Goal: Subscribe to service/newsletter

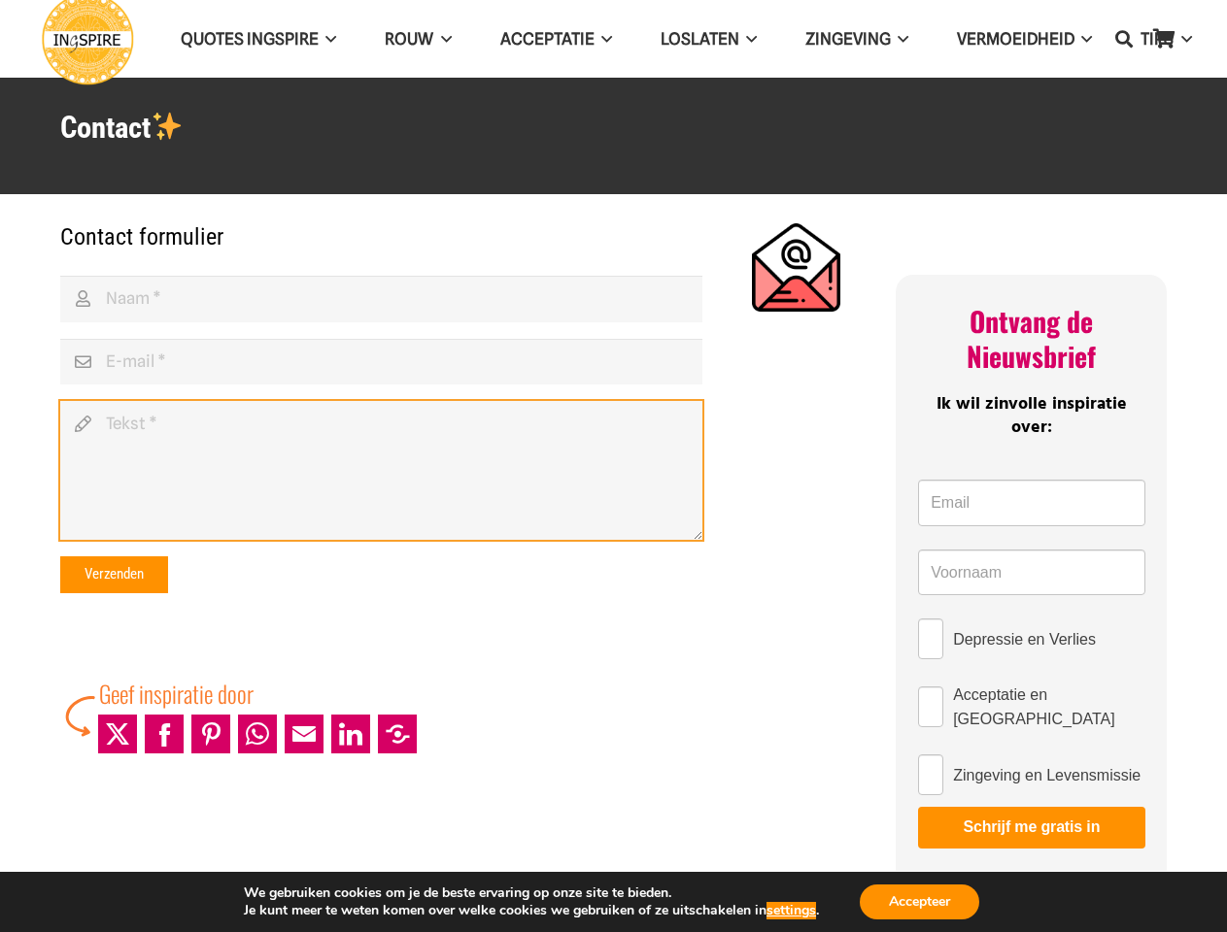
click at [613, 466] on textarea "Tekst" at bounding box center [381, 470] width 642 height 139
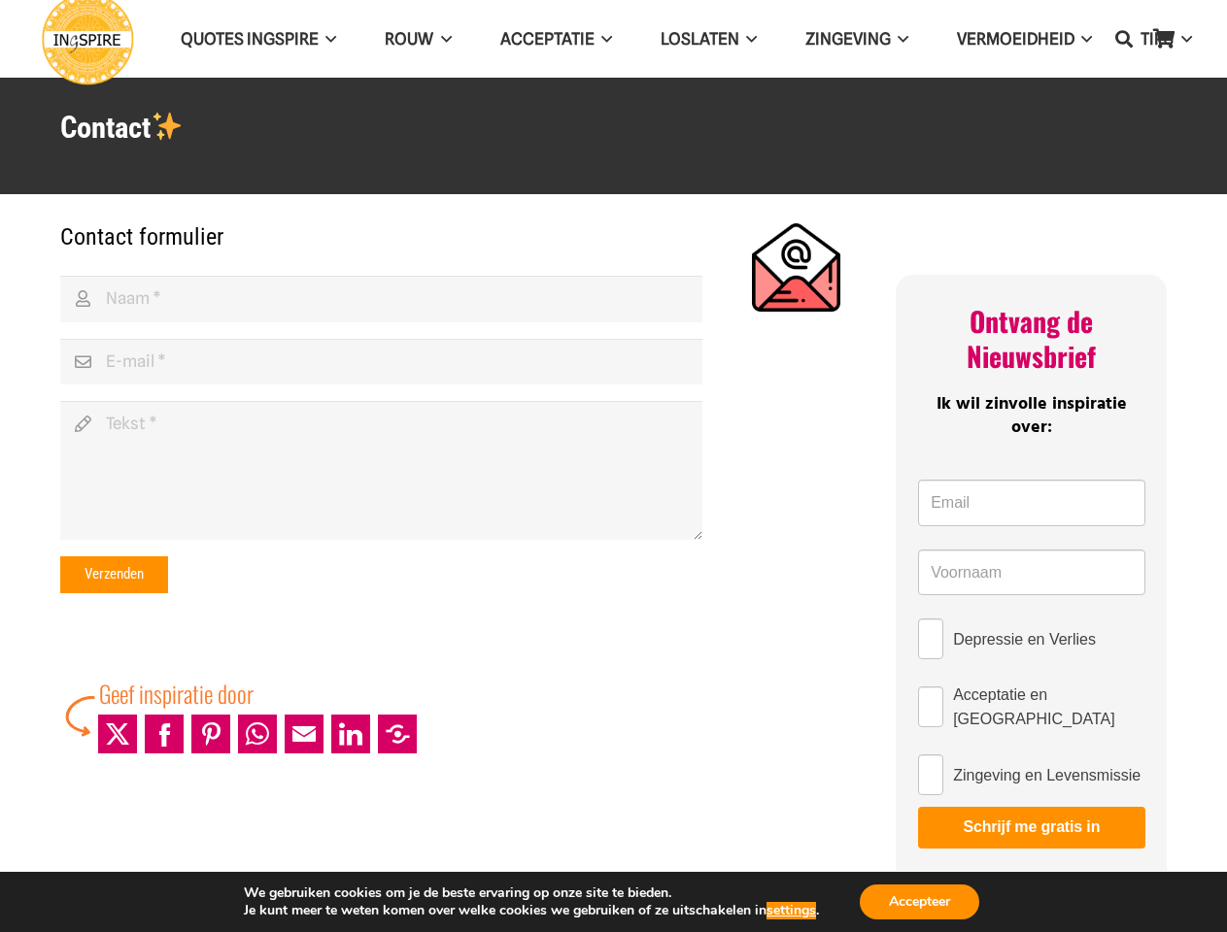
click at [1124, 39] on icon "Zoeken" at bounding box center [1123, 39] width 17 height 49
click at [931, 639] on input "Depressie en Verlies" at bounding box center [930, 639] width 25 height 41
checkbox input "true"
click at [931, 703] on input "Acceptatie en [GEOGRAPHIC_DATA]" at bounding box center [930, 707] width 25 height 41
checkbox input "true"
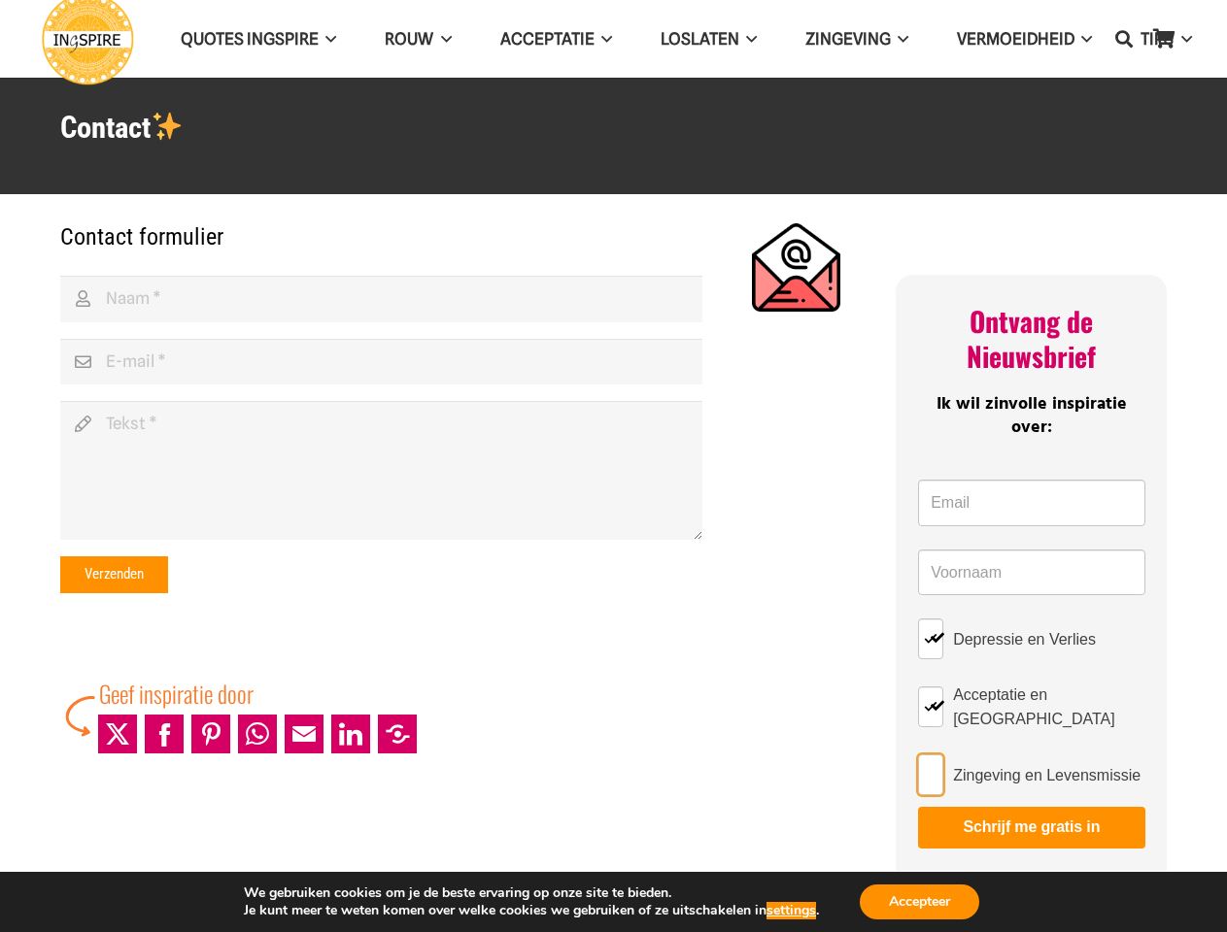
click at [931, 767] on input "Zingeving en Levensmissie" at bounding box center [930, 775] width 25 height 41
checkbox input "true"
click at [1031, 820] on button "Schrijf me gratis in" at bounding box center [1031, 827] width 226 height 41
